Goal: Information Seeking & Learning: Understand process/instructions

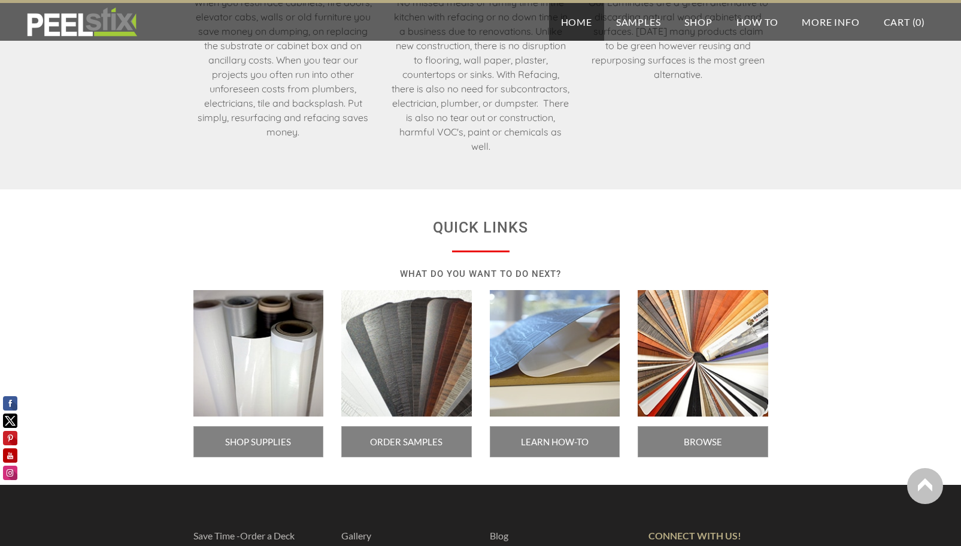
scroll to position [1977, 0]
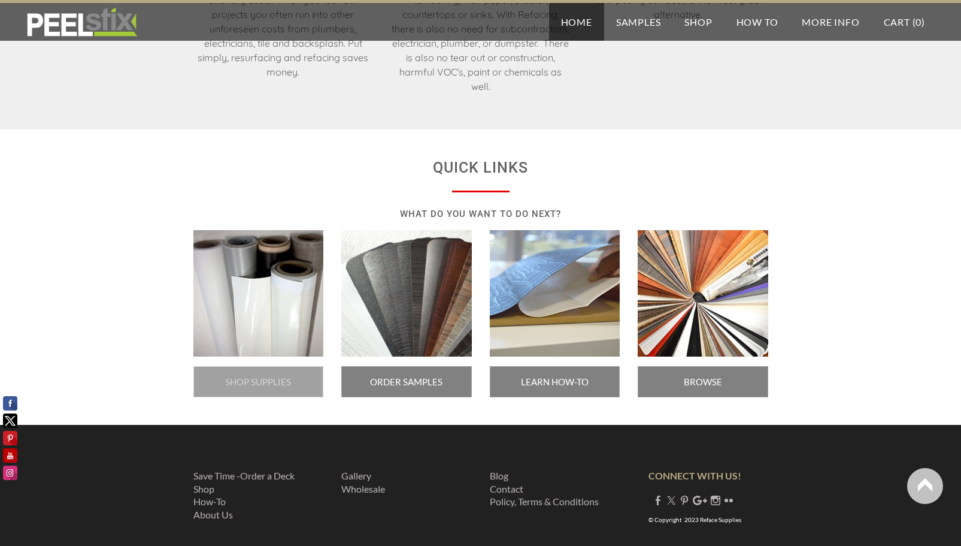
click at [285, 374] on span "SHOP SUPPLIES" at bounding box center [258, 381] width 131 height 31
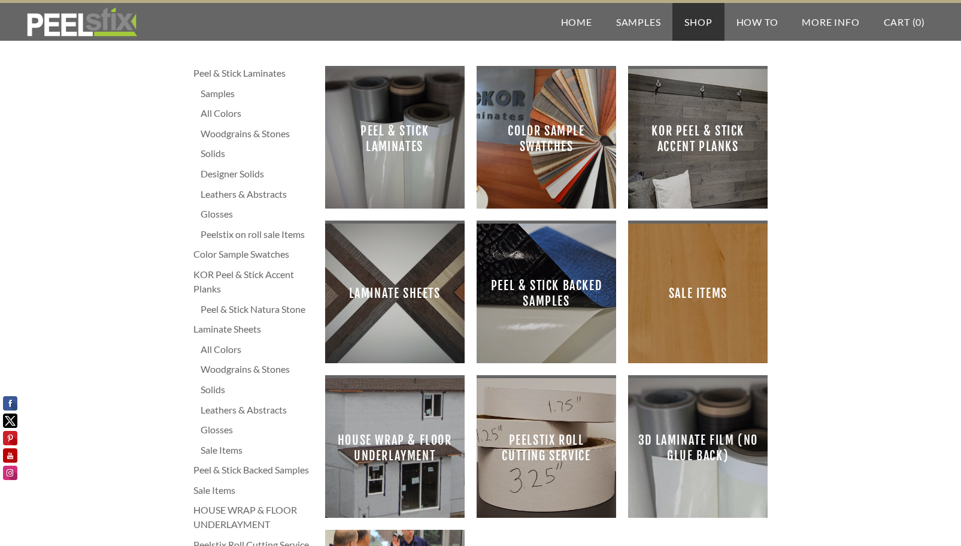
click at [397, 153] on span "Peel & Stick Laminates" at bounding box center [395, 138] width 120 height 120
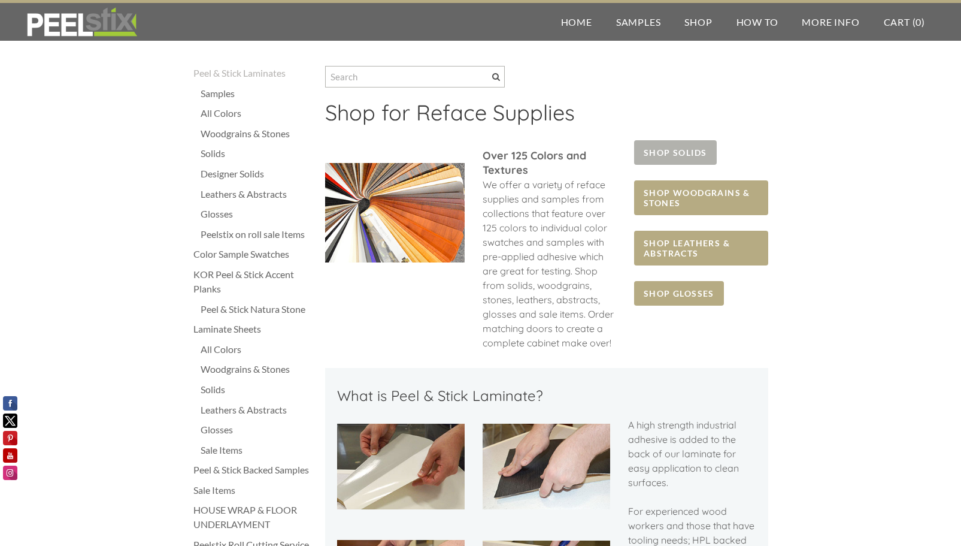
click at [667, 147] on span "SHOP SOLIDS" at bounding box center [675, 152] width 82 height 25
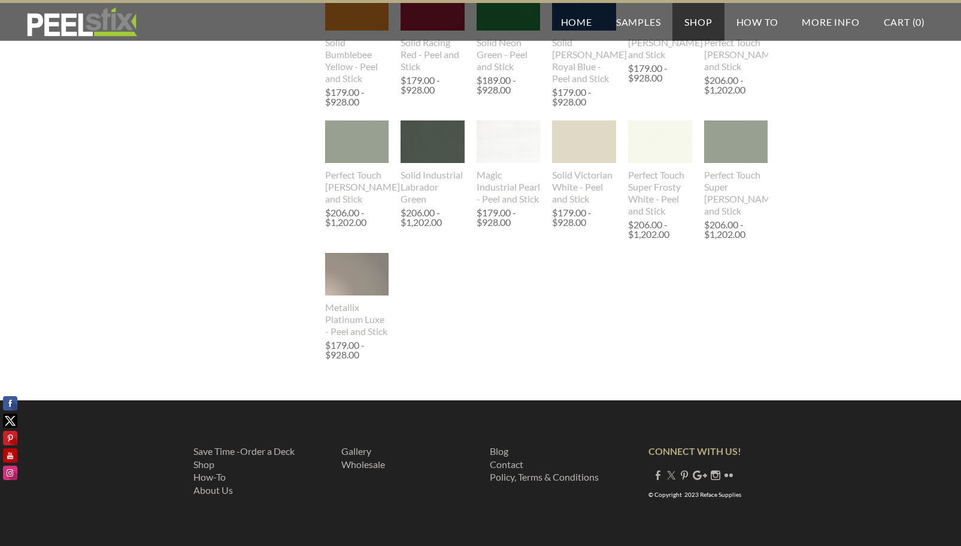
scroll to position [1048, 0]
click at [506, 195] on div "Magic Industrial Pearl - Peel and Stick" at bounding box center [509, 187] width 64 height 36
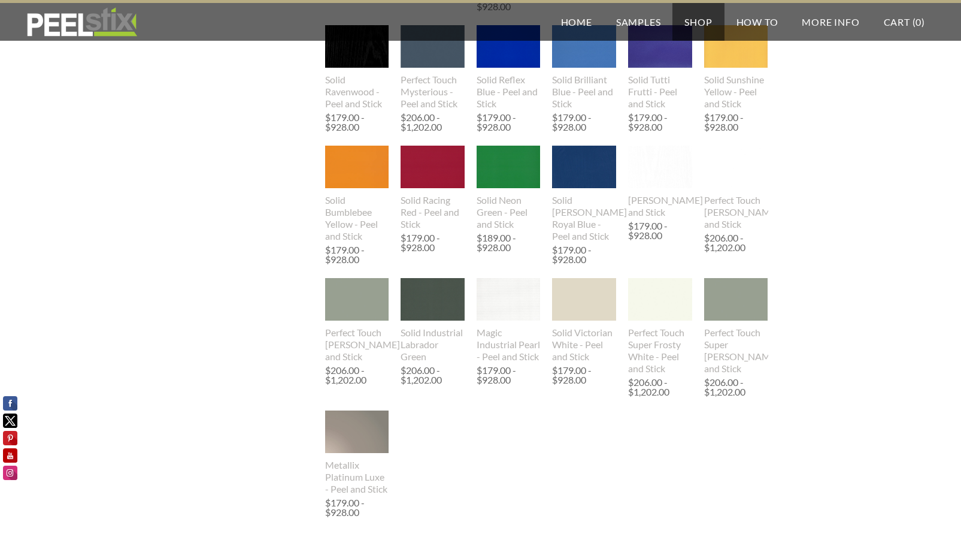
scroll to position [809, 0]
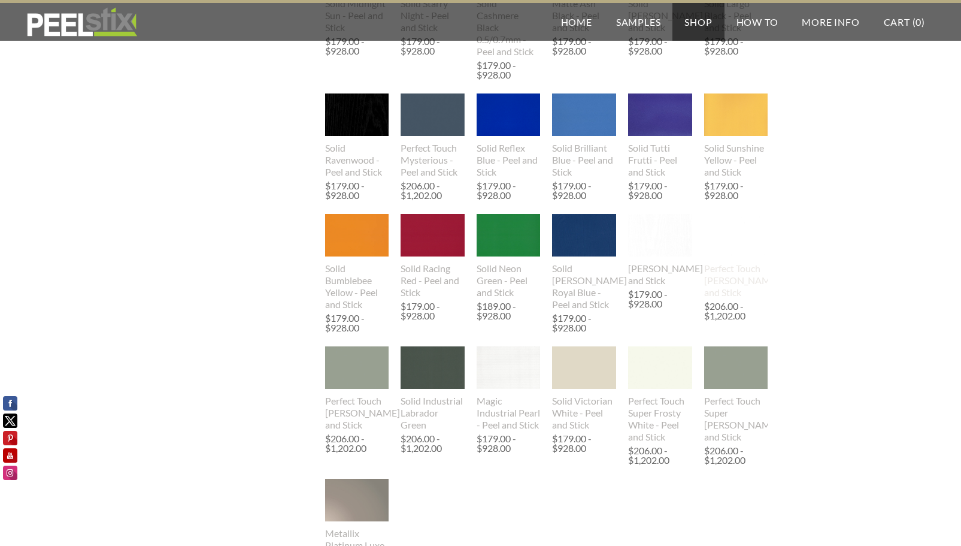
click at [739, 256] on img at bounding box center [736, 235] width 64 height 43
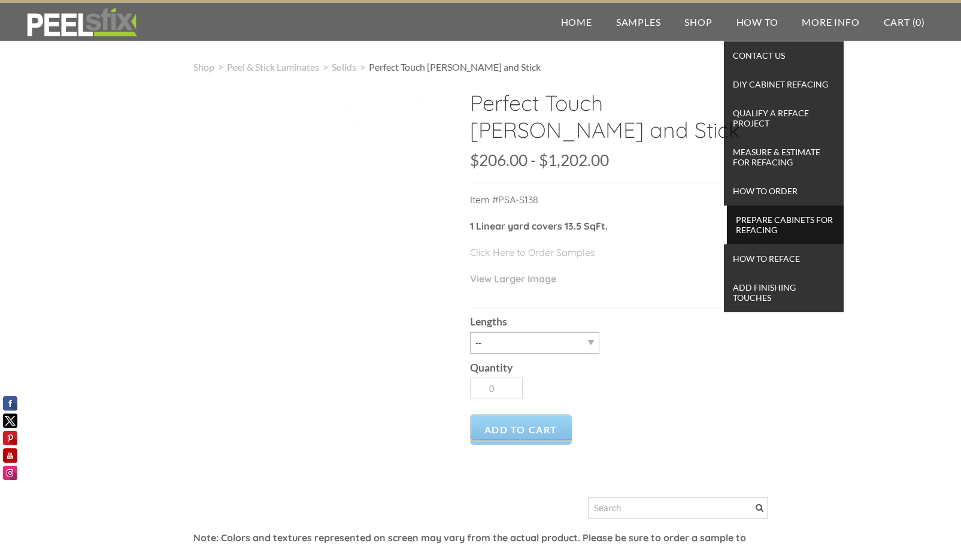
click at [749, 225] on span "Prepare Cabinets for Refacing" at bounding box center [785, 224] width 111 height 26
